Goal: Information Seeking & Learning: Learn about a topic

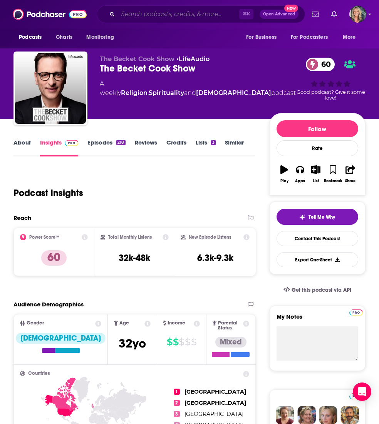
click at [132, 16] on input "Search podcasts, credits, & more..." at bounding box center [178, 14] width 121 height 12
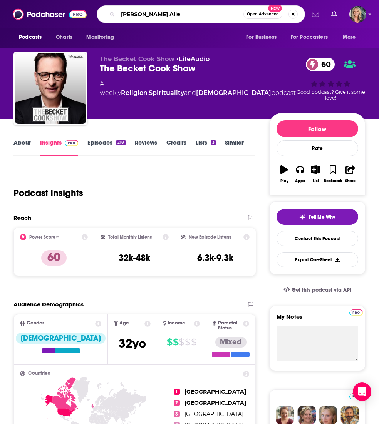
type input "[PERSON_NAME]"
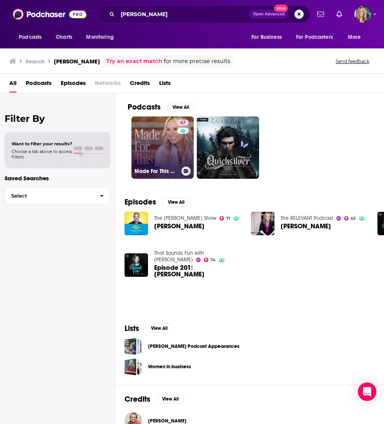
click at [163, 146] on link "67 Made For This with [PERSON_NAME]" at bounding box center [163, 148] width 62 height 62
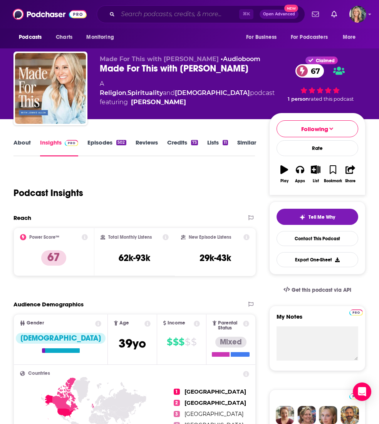
click at [127, 15] on input "Search podcasts, credits, & more..." at bounding box center [178, 14] width 121 height 12
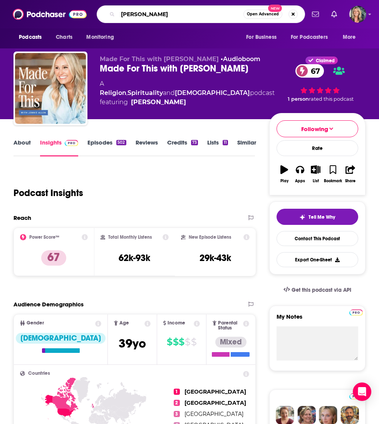
type input "[PERSON_NAME]"
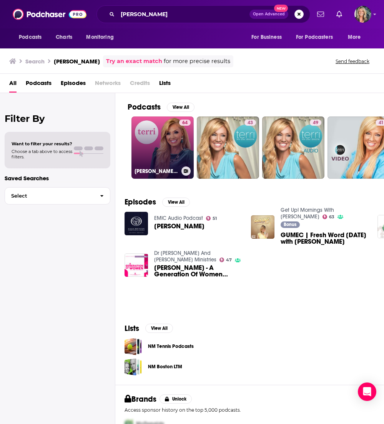
click at [154, 132] on link "64 [PERSON_NAME] Podcast Audio" at bounding box center [163, 148] width 62 height 62
